Goal: Information Seeking & Learning: Learn about a topic

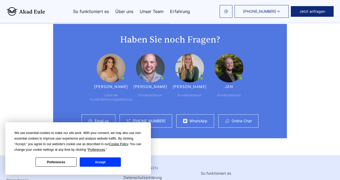
scroll to position [1499, 0]
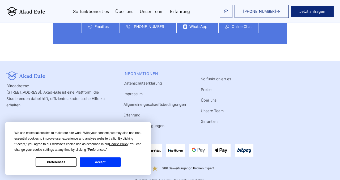
click at [149, 123] on link "Rückgabebedingungen" at bounding box center [144, 125] width 41 height 5
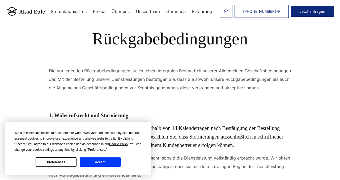
click at [99, 11] on link "Preise" at bounding box center [99, 11] width 12 height 4
click at [103, 13] on link "Preise" at bounding box center [99, 11] width 12 height 4
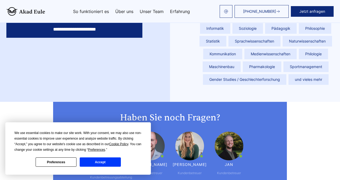
scroll to position [1499, 0]
